Goal: Information Seeking & Learning: Learn about a topic

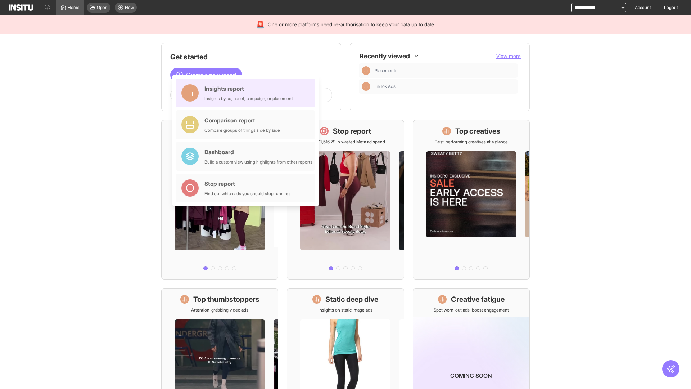
click at [247, 93] on div "Insights report Insights by ad, adset, campaign, or placement" at bounding box center [248, 92] width 89 height 17
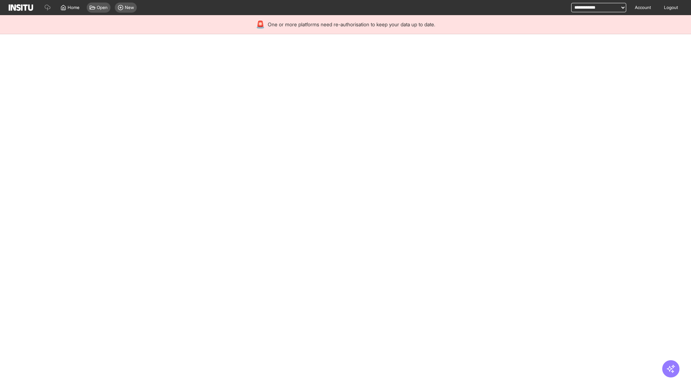
select select "**"
